Goal: Find specific page/section: Find specific page/section

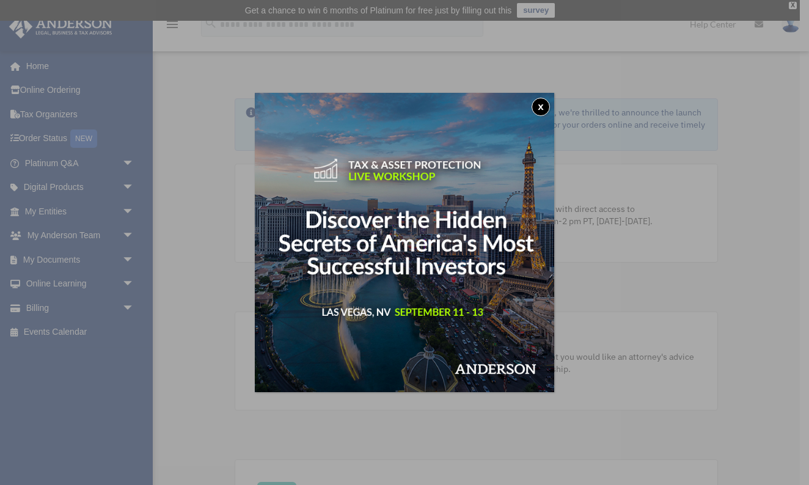
click at [539, 105] on button "x" at bounding box center [540, 107] width 18 height 18
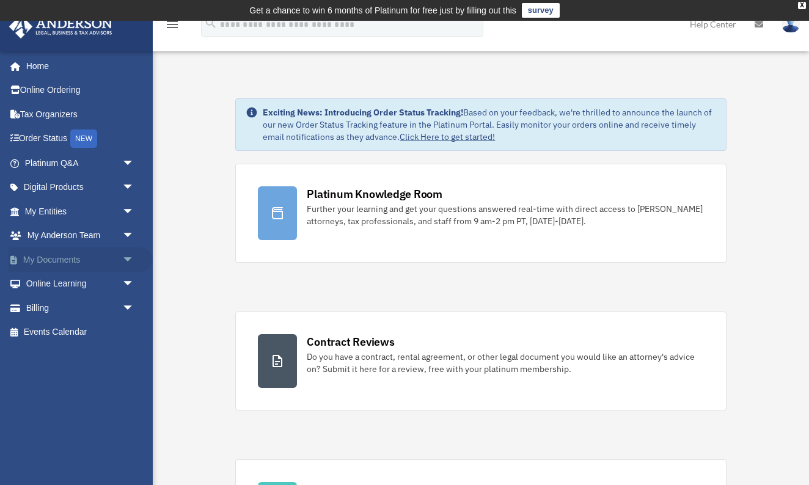
click at [54, 256] on link "My Documents arrow_drop_down" at bounding box center [81, 259] width 144 height 24
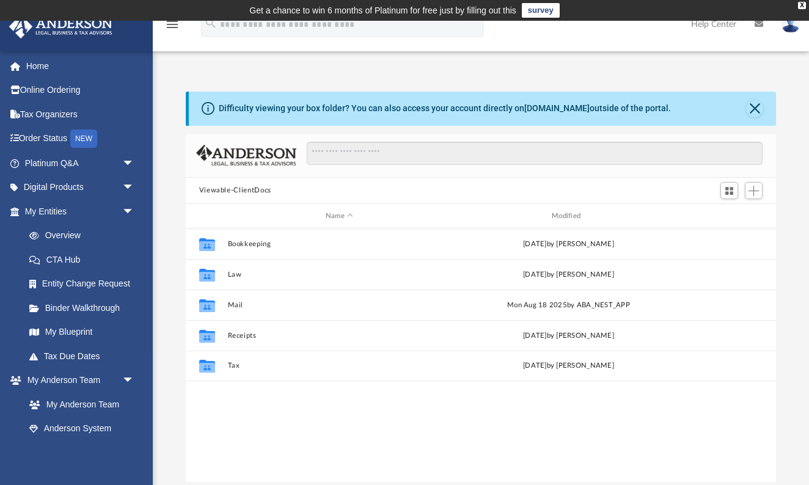
scroll to position [1, 1]
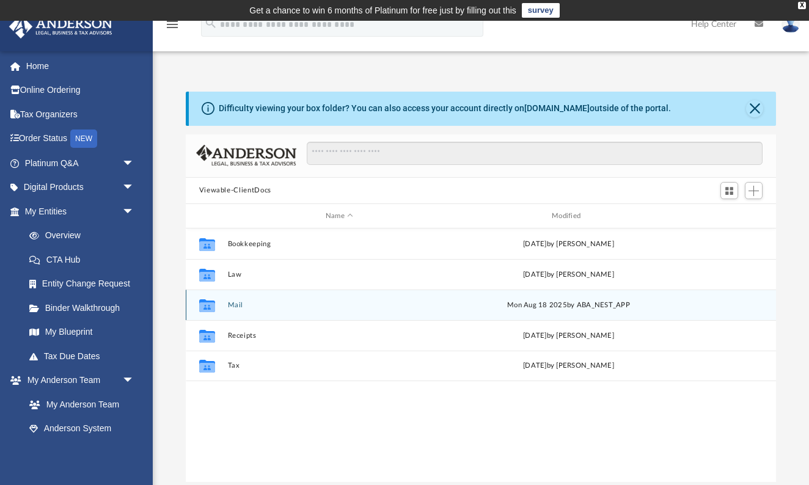
click at [212, 307] on icon "grid" at bounding box center [206, 307] width 16 height 10
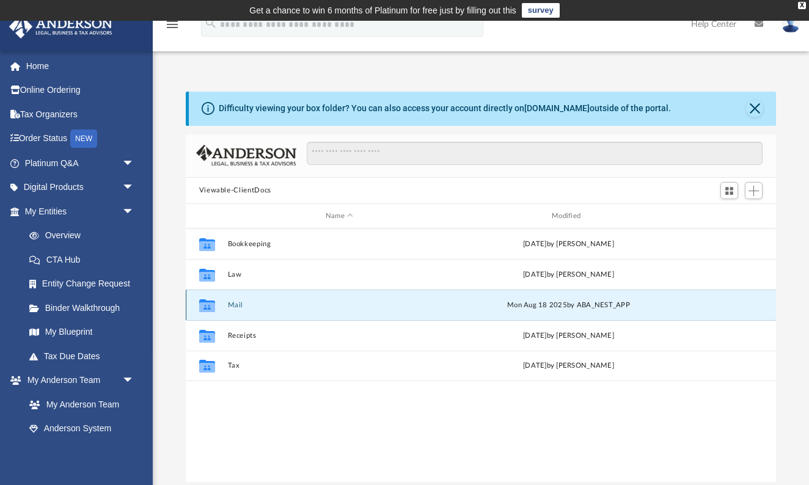
click at [207, 303] on icon "grid" at bounding box center [206, 307] width 16 height 10
click at [204, 305] on icon "grid" at bounding box center [206, 307] width 16 height 10
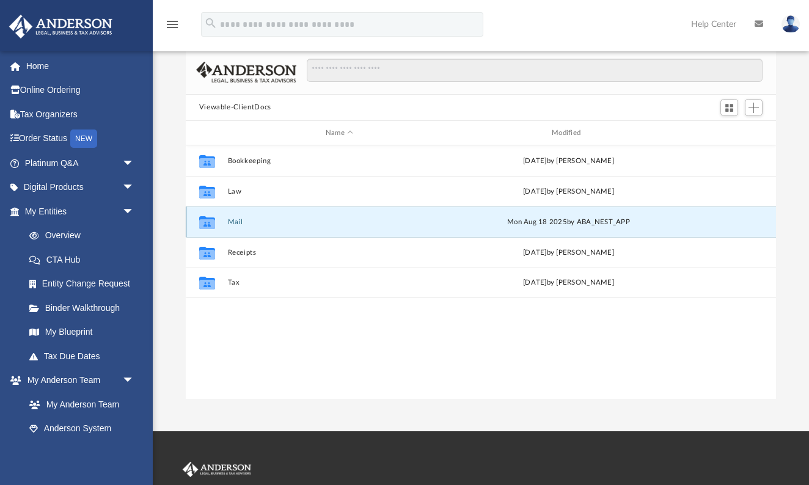
scroll to position [83, 0]
click at [209, 224] on icon "grid" at bounding box center [206, 224] width 16 height 10
click at [589, 218] on div "Mon Aug 18 2025 by ABA_NEST_APP" at bounding box center [568, 222] width 224 height 11
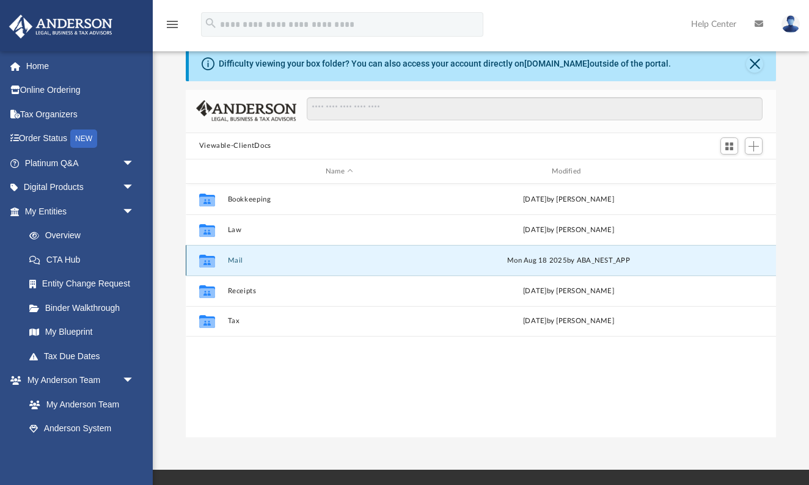
scroll to position [28, 0]
